Goal: Check status: Check status

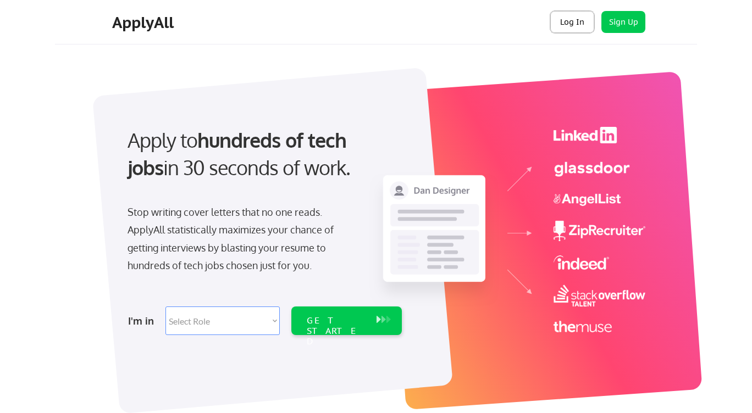
click at [577, 25] on button "Log In" at bounding box center [572, 22] width 44 height 22
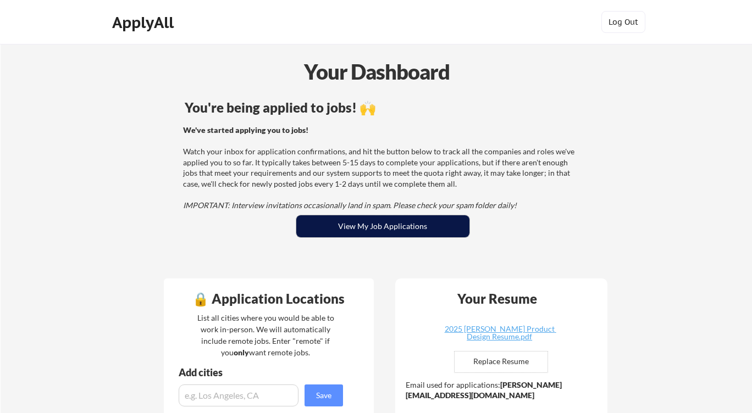
click at [367, 219] on button "View My Job Applications" at bounding box center [382, 227] width 173 height 22
